Goal: Task Accomplishment & Management: Complete application form

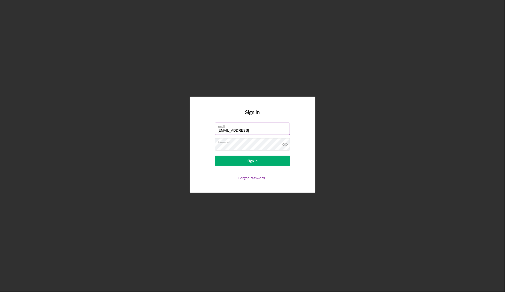
click at [251, 129] on input "[EMAIL_ADDRESS]" at bounding box center [252, 129] width 75 height 12
type input "[EMAIL_ADDRESS][DOMAIN_NAME]"
click at [296, 151] on form "Email [EMAIL_ADDRESS][DOMAIN_NAME] Password Sign In Forgot Password?" at bounding box center [252, 151] width 100 height 57
click at [276, 160] on button "Sign In" at bounding box center [252, 161] width 75 height 10
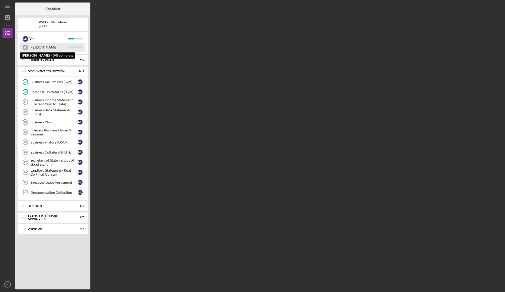
click at [50, 48] on div "[PERSON_NAME]" at bounding box center [48, 47] width 38 height 9
click at [52, 102] on div "Business Income Statement (Current Year-to-Date)" at bounding box center [53, 102] width 47 height 8
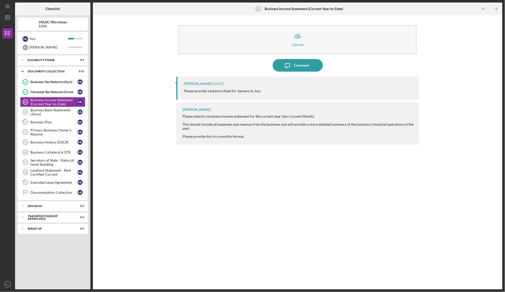
click at [271, 1] on div "Icon/Menu Business Income Statement (Current Year-to-Date) 11 Business Income S…" at bounding box center [253, 144] width 500 height 289
click at [55, 93] on div "Personal Tax Returns (3 yrs)" at bounding box center [53, 92] width 47 height 4
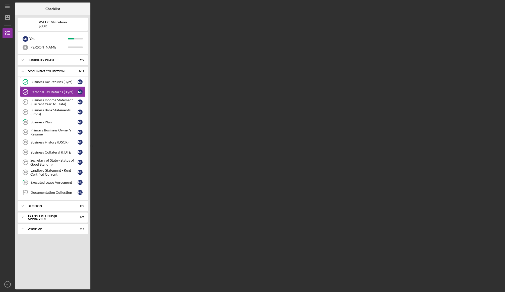
click at [52, 81] on div "Business Tax Returns (3yrs)" at bounding box center [53, 82] width 47 height 4
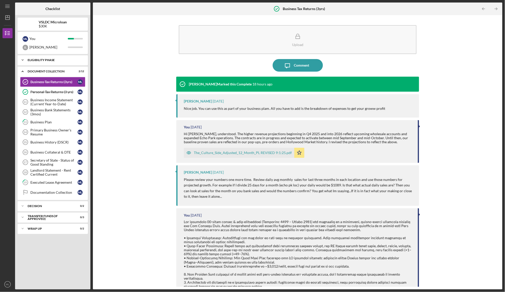
click at [22, 58] on icon "Icon/Expander" at bounding box center [23, 60] width 10 height 10
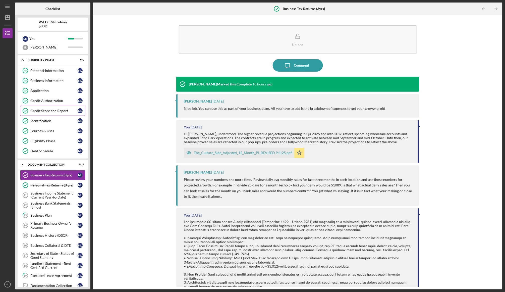
click at [53, 113] on div "Credit Score and Report" at bounding box center [53, 111] width 47 height 4
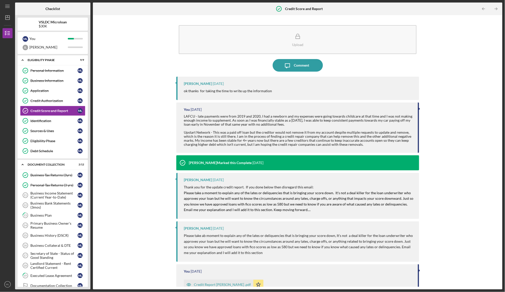
drag, startPoint x: 427, startPoint y: 222, endPoint x: 427, endPoint y: 217, distance: 4.8
click at [427, 222] on div "Upload Icon/Message Comment [PERSON_NAME] [DATE] ok thanks for taking the time …" at bounding box center [297, 152] width 405 height 269
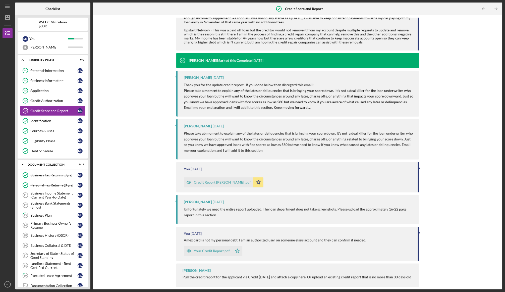
scroll to position [100, 0]
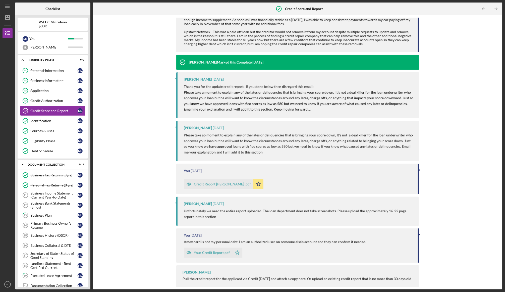
click at [226, 185] on div "Credit Report [PERSON_NAME] .pdf" at bounding box center [219, 184] width 70 height 10
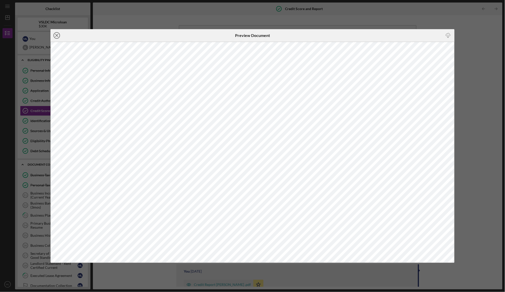
click at [57, 37] on icon "Icon/Close" at bounding box center [56, 35] width 13 height 13
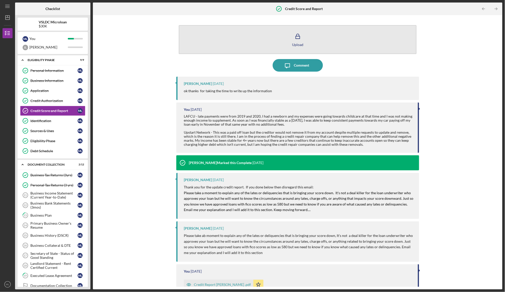
click at [299, 39] on icon "button" at bounding box center [298, 36] width 13 height 13
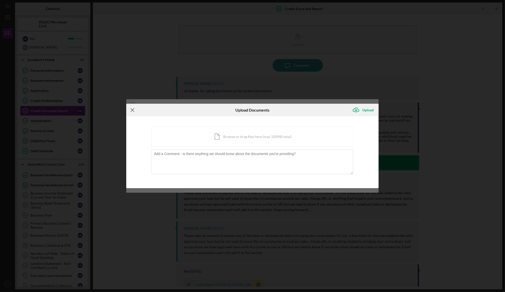
click at [132, 112] on icon "Icon/Menu Close" at bounding box center [132, 110] width 13 height 13
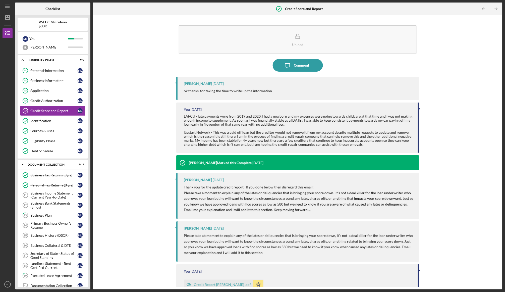
click at [223, 283] on div "Credit Report [PERSON_NAME] .pdf" at bounding box center [222, 285] width 57 height 4
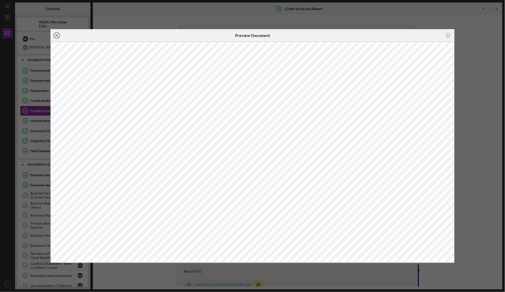
click at [57, 37] on icon "Icon/Close" at bounding box center [56, 35] width 13 height 13
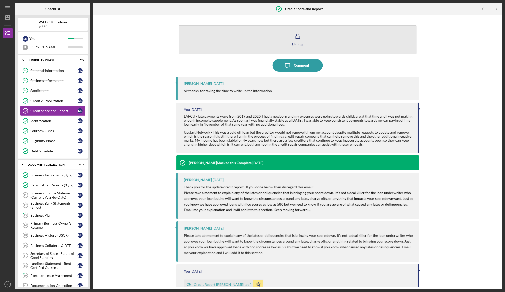
click at [296, 37] on icon "button" at bounding box center [298, 36] width 13 height 13
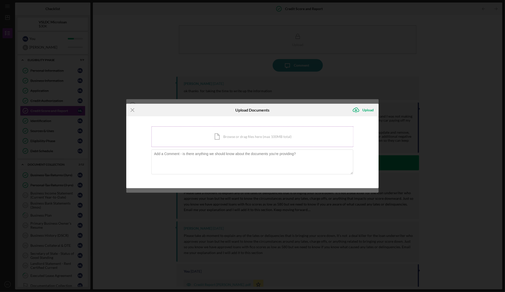
click at [229, 136] on div "Icon/Document Browse or drag files here (max 100MB total) Tap to choose files o…" at bounding box center [252, 136] width 202 height 21
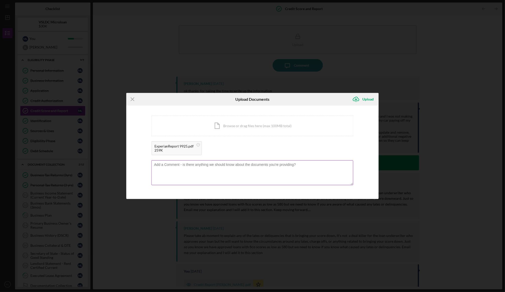
click at [244, 172] on textarea at bounding box center [252, 172] width 202 height 25
type textarea "Updated Report - Score change"
click at [366, 101] on div "Upload" at bounding box center [367, 99] width 11 height 10
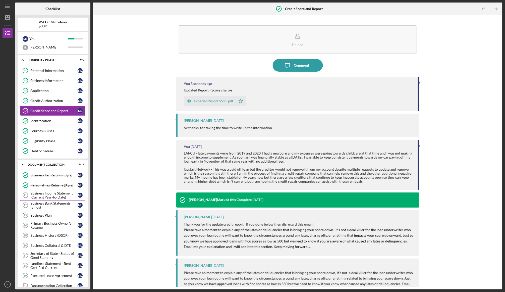
click at [55, 201] on link "Business Bank Statements (3mos) 12 Business Bank Statements (3mos) M L" at bounding box center [52, 205] width 65 height 10
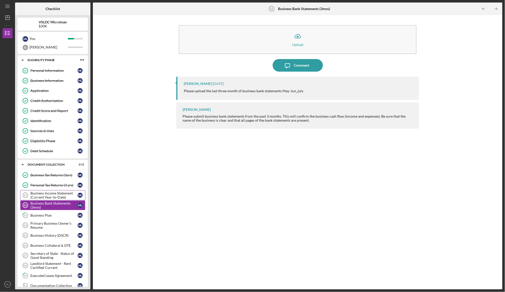
click at [51, 195] on div "Business Income Statement (Current Year-to-Date)" at bounding box center [53, 195] width 47 height 8
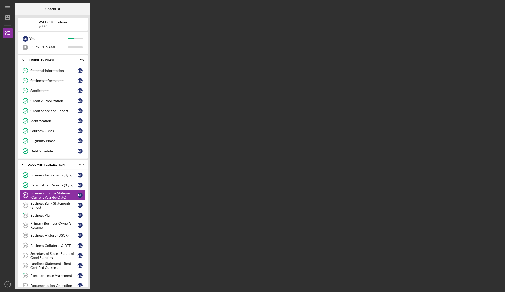
click at [51, 195] on div "Business Income Statement (Current Year-to-Date)" at bounding box center [53, 195] width 47 height 8
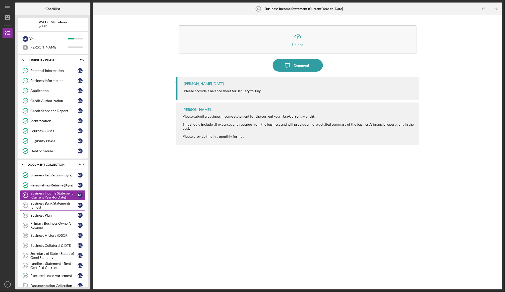
click at [54, 214] on link "13 Business Plan M L" at bounding box center [52, 215] width 65 height 10
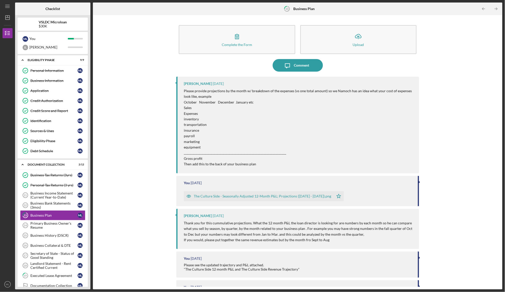
click at [314, 195] on div "The Culture Side - Seasonally Adjusted 12-Month P&L; Projections ([DATE] - [DAT…" at bounding box center [262, 196] width 137 height 4
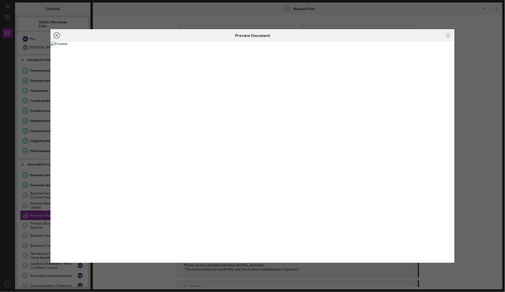
click at [57, 36] on icon "Icon/Close" at bounding box center [56, 35] width 13 height 13
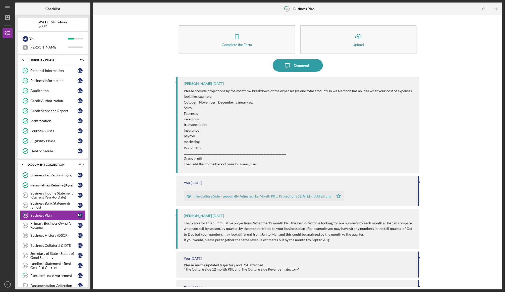
click at [230, 198] on div "The Culture Side - Seasonally Adjusted 12-Month P&L; Projections ([DATE] - [DAT…" at bounding box center [259, 196] width 150 height 10
